Goal: Task Accomplishment & Management: Use online tool/utility

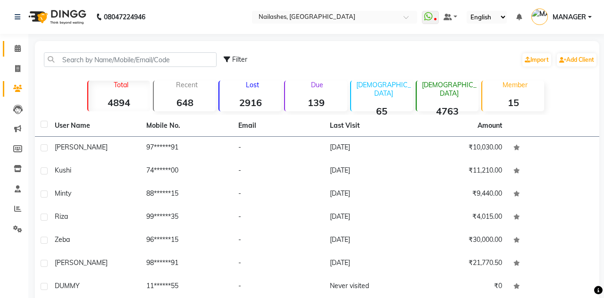
click at [9, 47] on span at bounding box center [17, 48] width 17 height 11
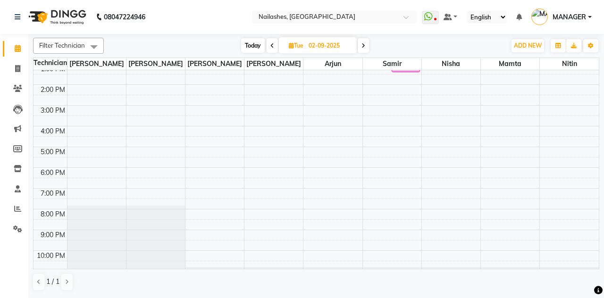
scroll to position [110, 0]
click at [22, 68] on span at bounding box center [17, 69] width 17 height 11
select select "service"
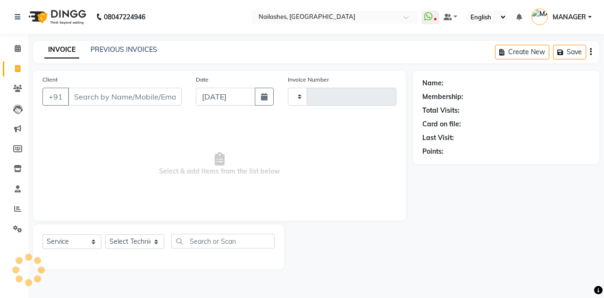
type input "2270"
select select "3926"
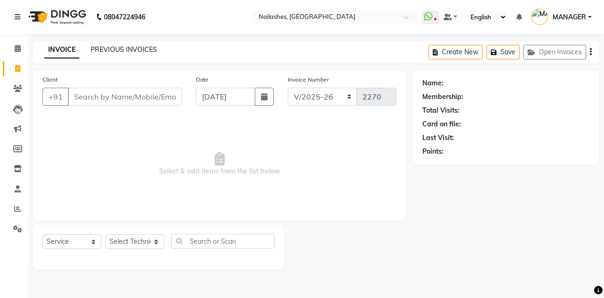
click at [133, 51] on link "PREVIOUS INVOICES" at bounding box center [124, 49] width 67 height 8
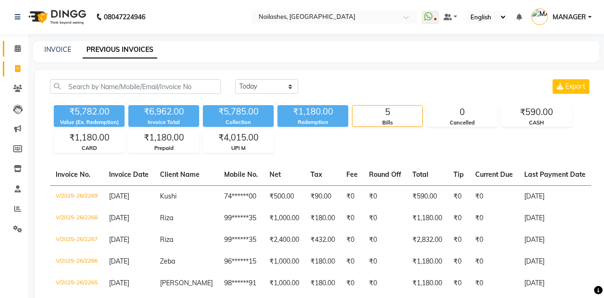
click at [16, 47] on icon at bounding box center [18, 48] width 6 height 7
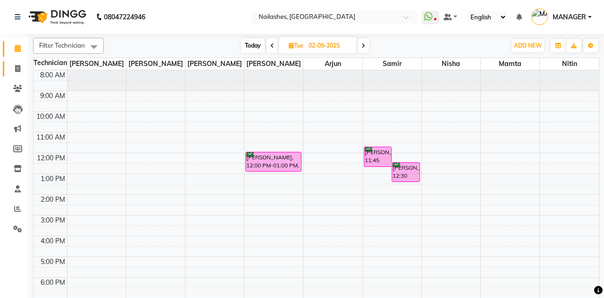
click at [15, 75] on link "Invoice" at bounding box center [14, 69] width 23 height 16
select select "service"
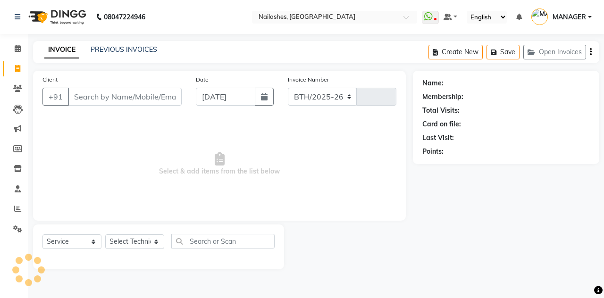
select select "3926"
type input "2270"
click at [560, 55] on button "Open Invoices" at bounding box center [555, 52] width 63 height 15
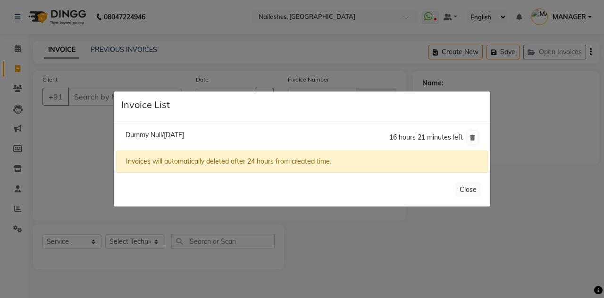
click at [184, 139] on span "Dummy Null/[DATE]" at bounding box center [155, 135] width 59 height 8
type input "11******55"
